Goal: Find specific page/section: Find specific page/section

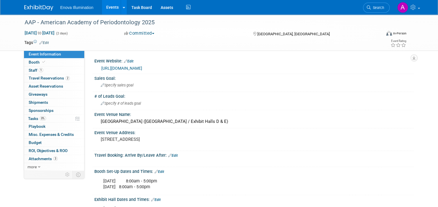
click at [38, 11] on div "Enova Illumination Events Add Event Bulk Upload Events Shareable Event Boards R…" at bounding box center [218, 7] width 389 height 14
click at [38, 5] on link at bounding box center [42, 5] width 36 height 5
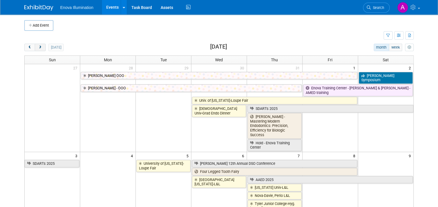
click at [38, 47] on span "next" at bounding box center [40, 48] width 4 height 4
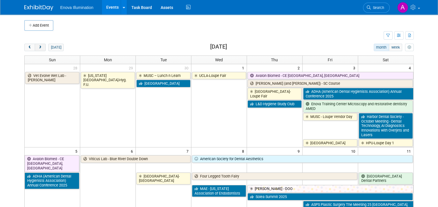
click at [38, 47] on span "next" at bounding box center [40, 48] width 4 height 4
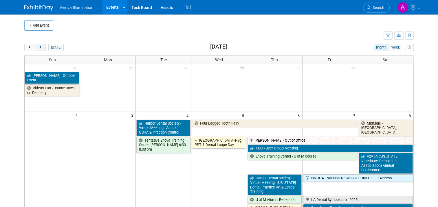
click at [38, 47] on span "next" at bounding box center [40, 48] width 4 height 4
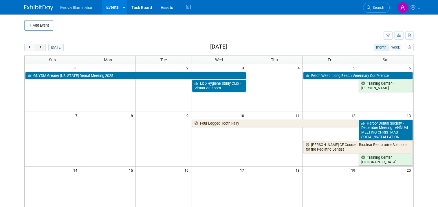
click at [38, 47] on span "next" at bounding box center [40, 48] width 4 height 4
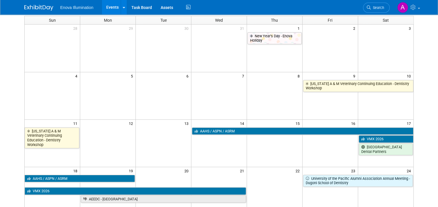
scroll to position [29, 0]
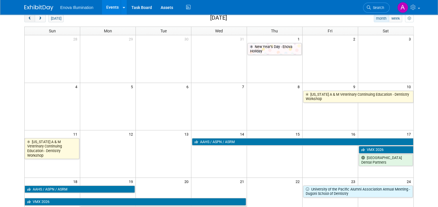
click at [27, 18] on span "prev" at bounding box center [29, 19] width 4 height 4
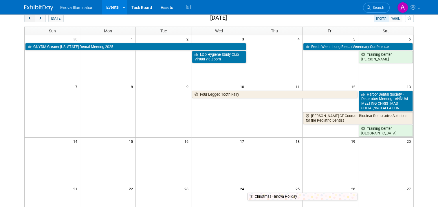
click at [27, 18] on span "prev" at bounding box center [29, 19] width 4 height 4
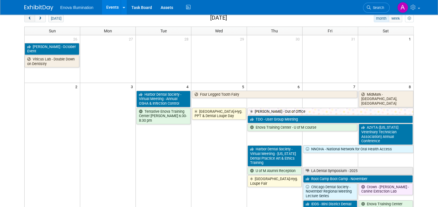
click at [27, 18] on span "prev" at bounding box center [29, 19] width 4 height 4
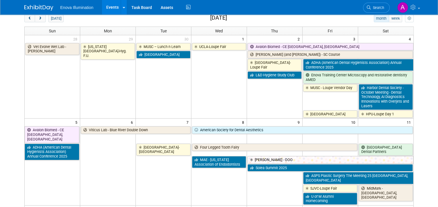
scroll to position [0, 0]
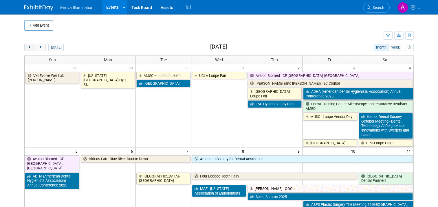
click at [27, 47] on span "prev" at bounding box center [29, 48] width 4 height 4
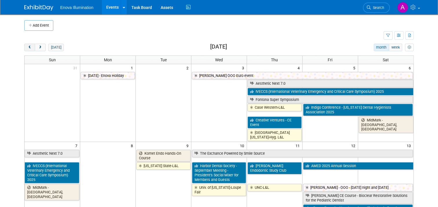
click at [27, 47] on span "prev" at bounding box center [29, 48] width 4 height 4
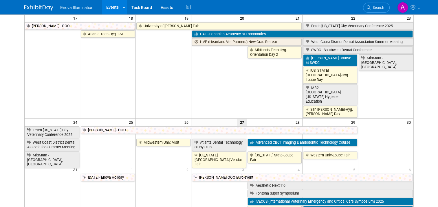
scroll to position [289, 0]
